Goal: Entertainment & Leisure: Consume media (video, audio)

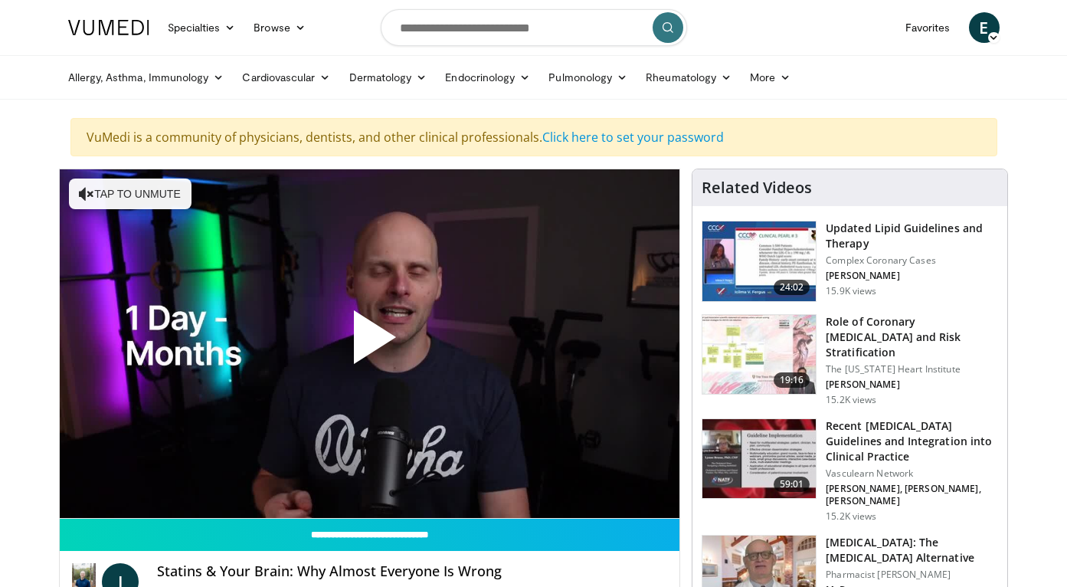
click at [369, 343] on span "Video Player" at bounding box center [369, 343] width 0 height 0
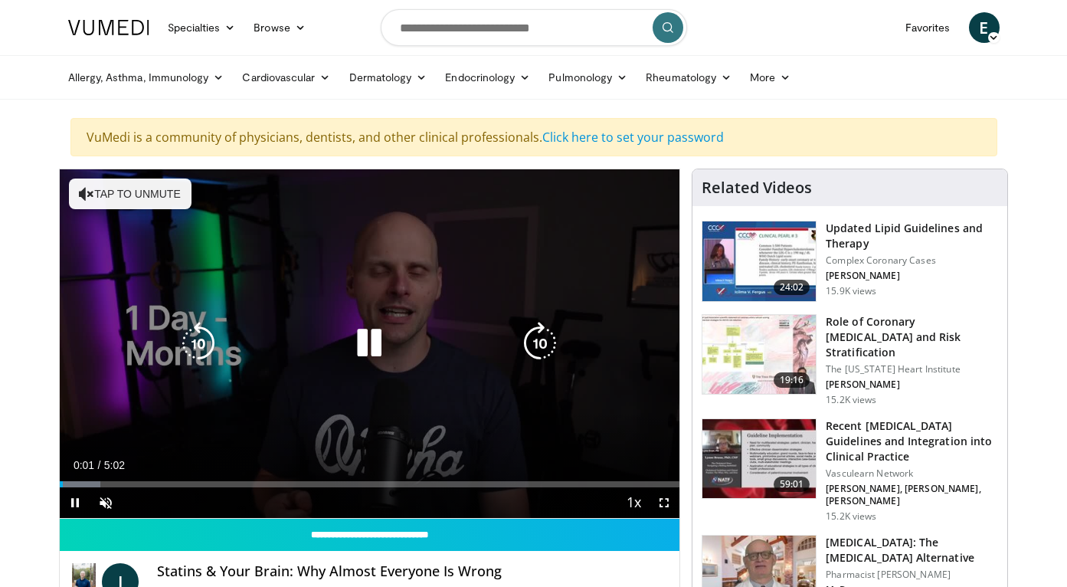
click at [94, 198] on button "Tap to unmute" at bounding box center [130, 194] width 123 height 31
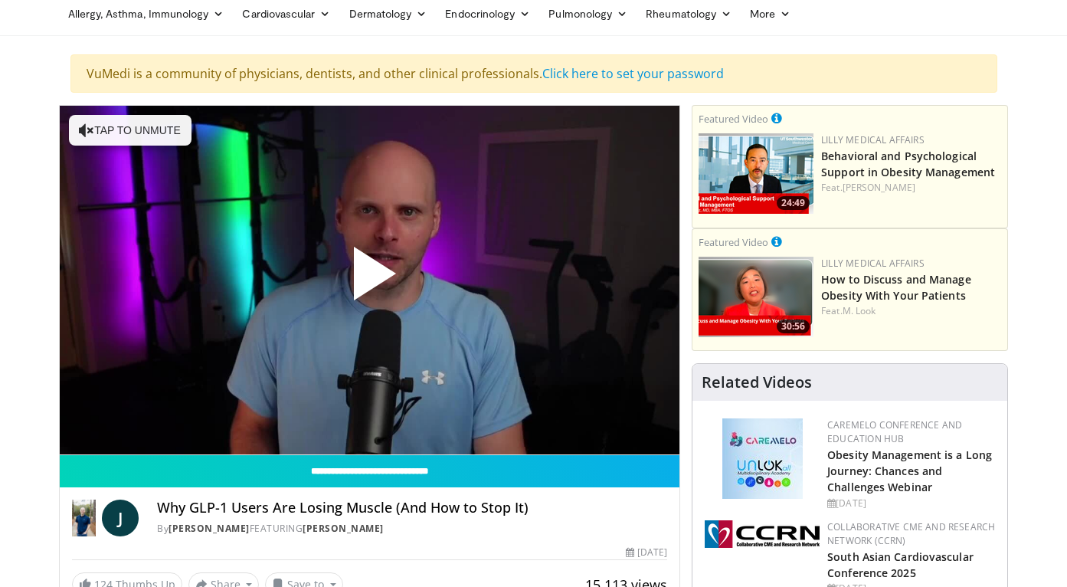
scroll to position [63, 0]
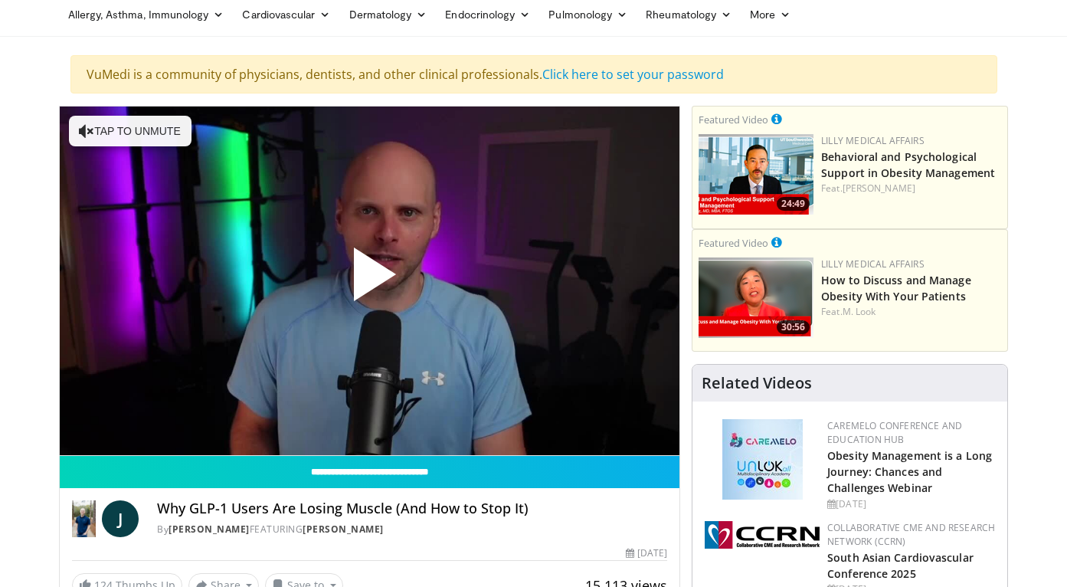
click at [369, 280] on span "Video Player" at bounding box center [369, 280] width 0 height 0
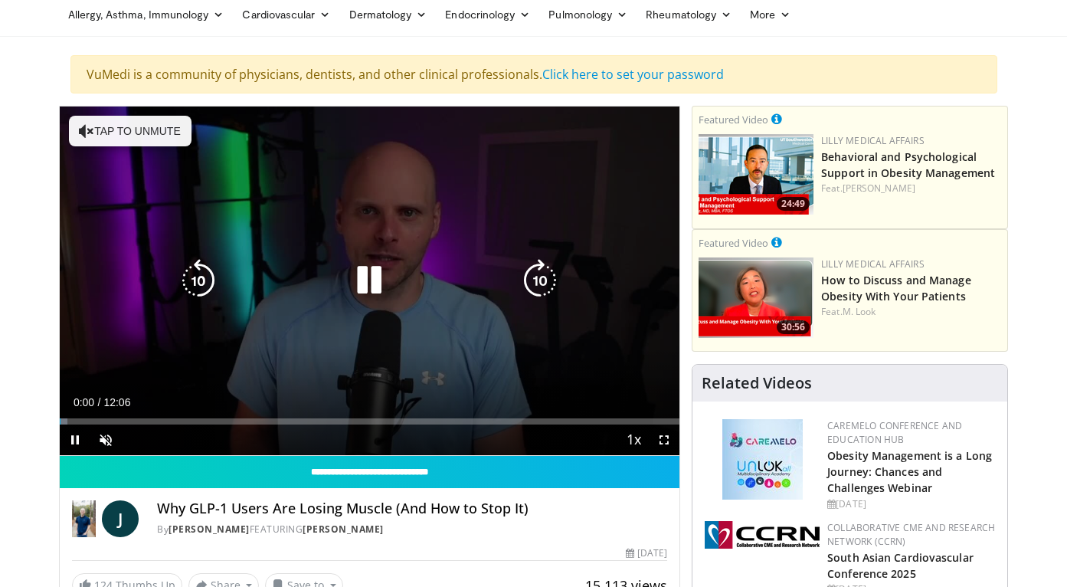
click at [105, 127] on button "Tap to unmute" at bounding box center [130, 131] width 123 height 31
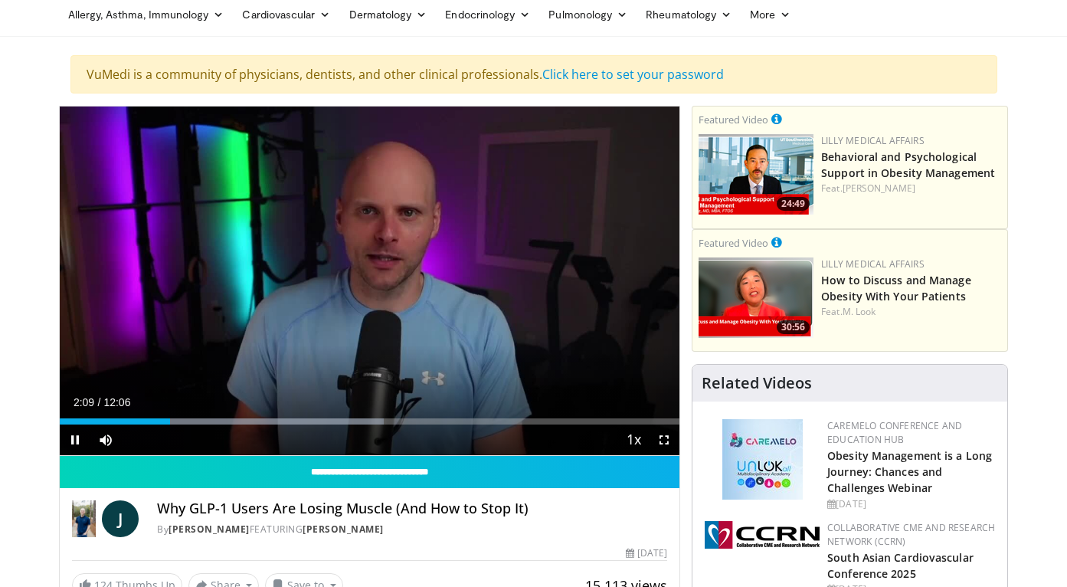
click at [669, 442] on span "Video Player" at bounding box center [664, 439] width 31 height 31
